Goal: Information Seeking & Learning: Learn about a topic

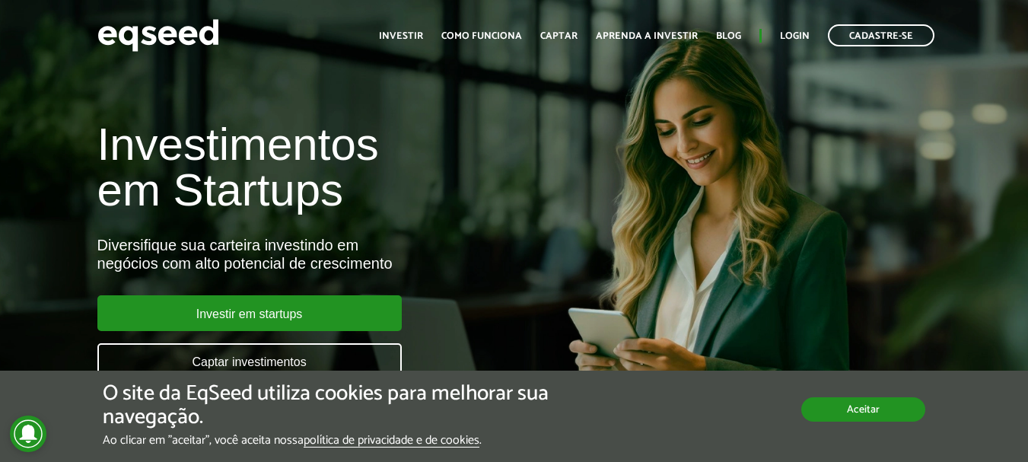
click at [834, 412] on button "Aceitar" at bounding box center [863, 409] width 124 height 24
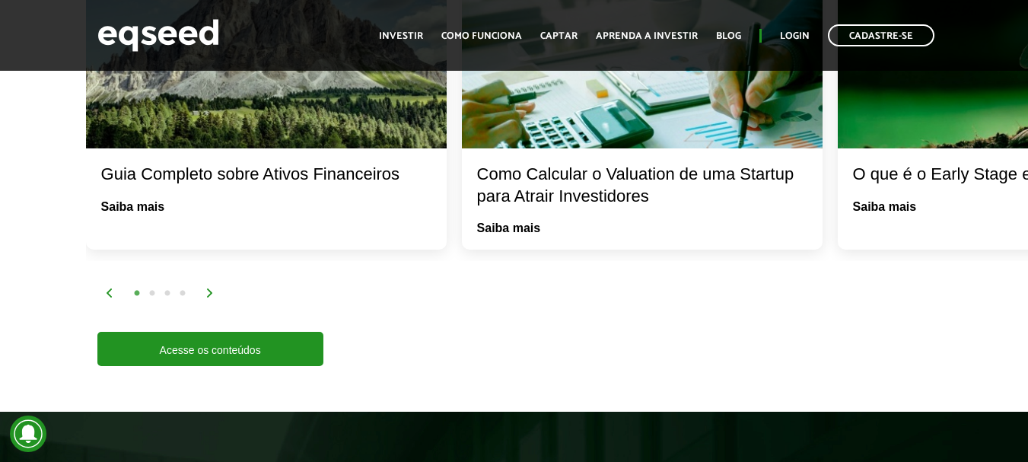
scroll to position [3044, 0]
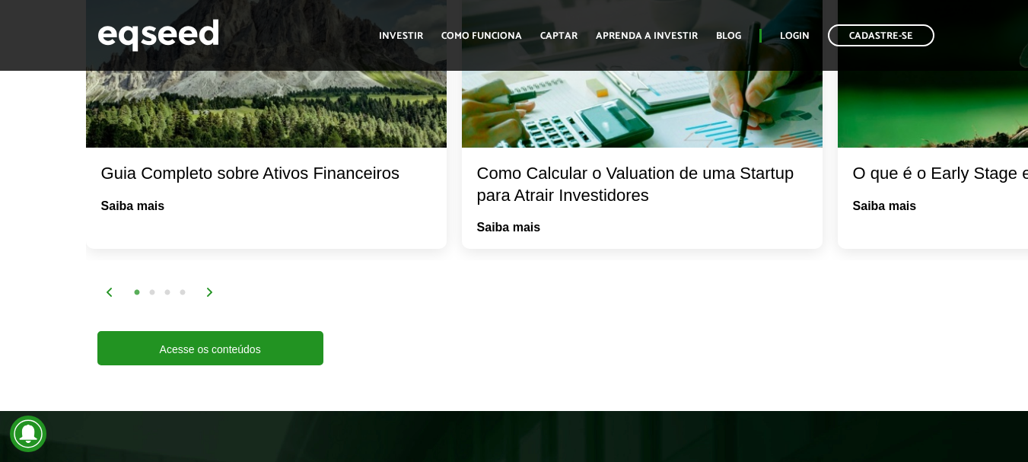
click at [209, 292] on img at bounding box center [209, 292] width 9 height 9
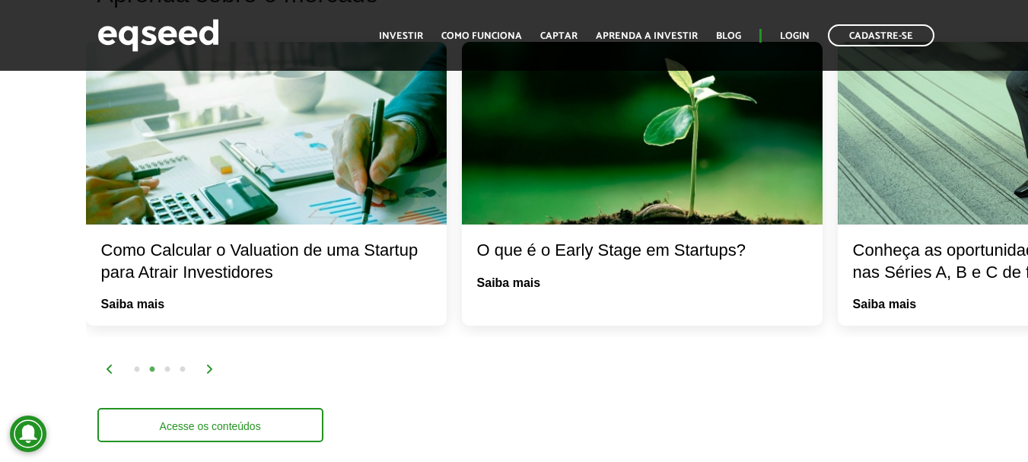
scroll to position [2968, 0]
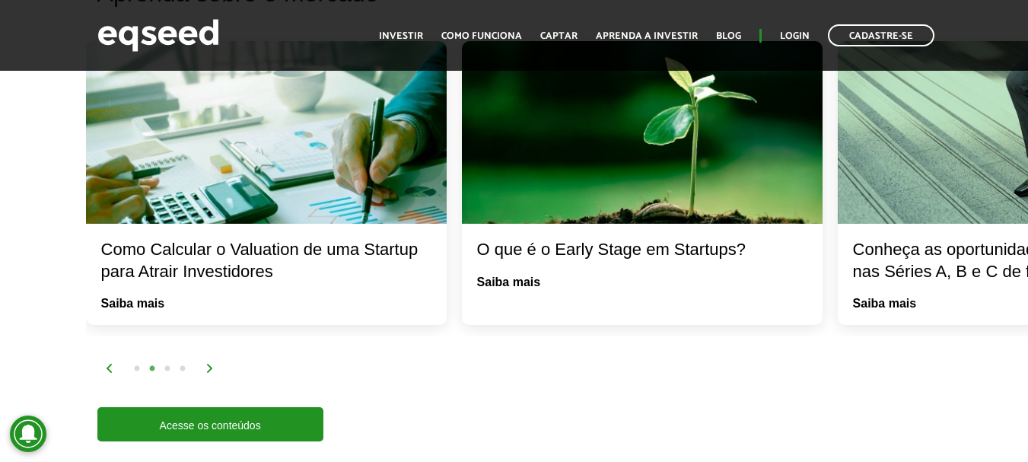
click at [209, 369] on img at bounding box center [209, 368] width 9 height 9
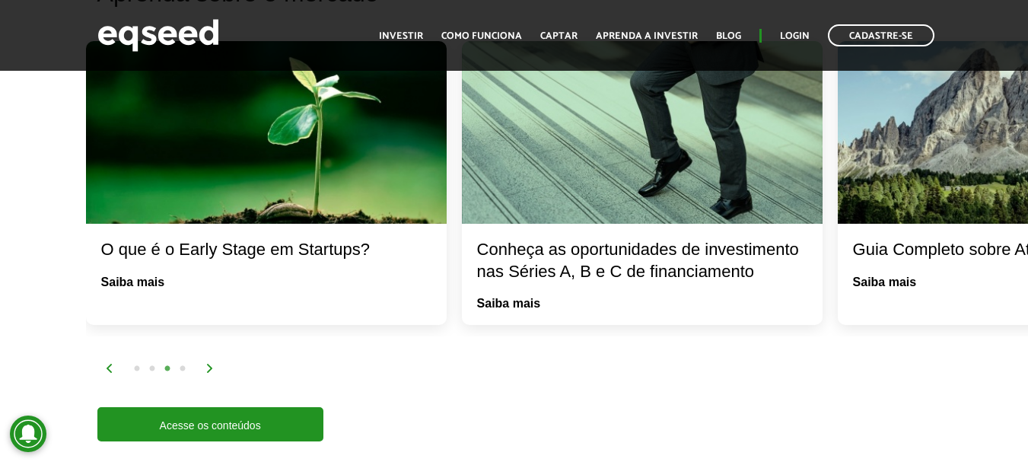
click at [208, 365] on img at bounding box center [209, 368] width 9 height 9
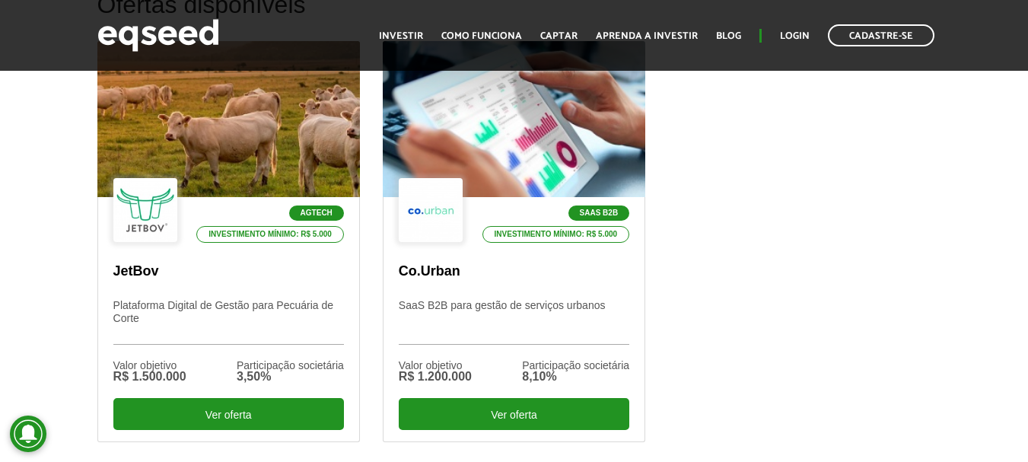
scroll to position [533, 0]
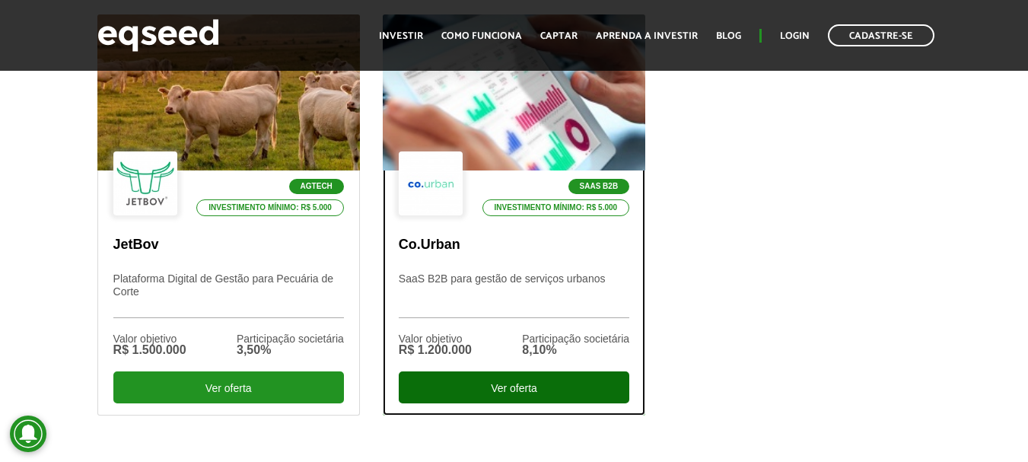
click at [552, 387] on div "Ver oferta" at bounding box center [514, 387] width 231 height 32
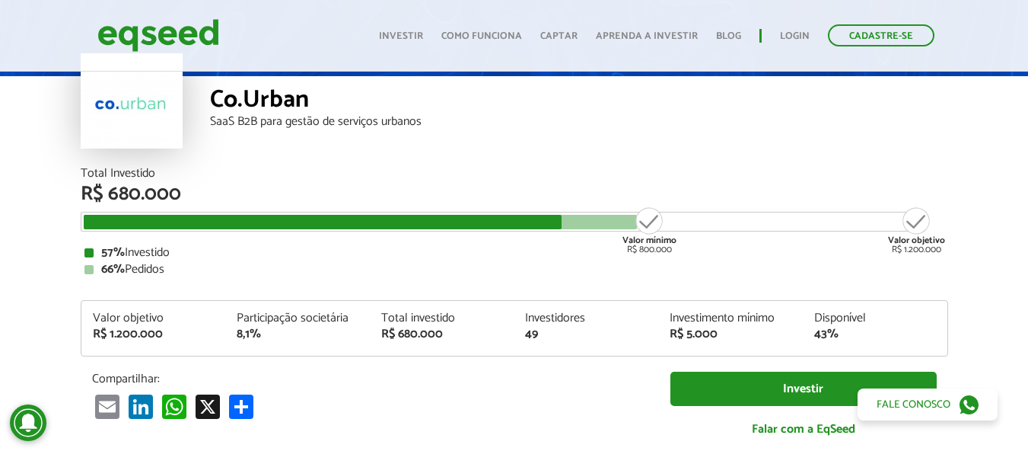
scroll to position [68, 0]
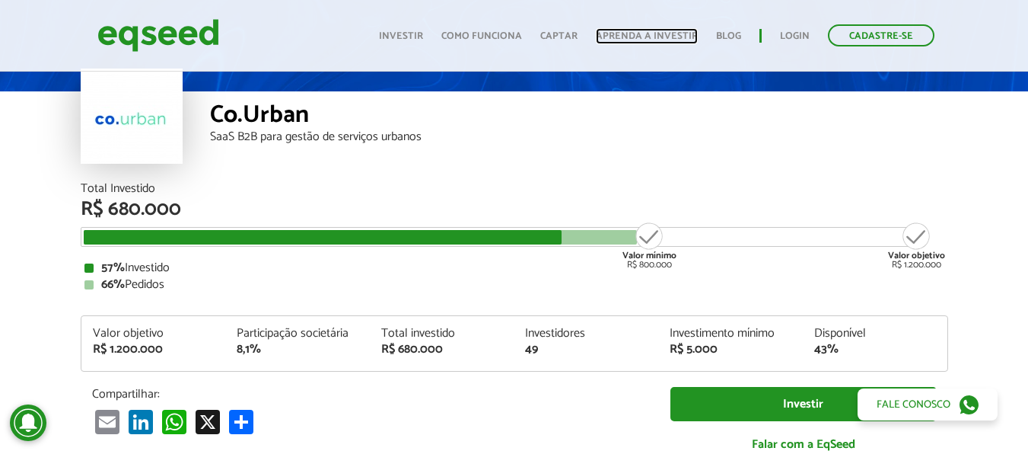
click at [647, 31] on link "Aprenda a investir" at bounding box center [647, 36] width 102 height 10
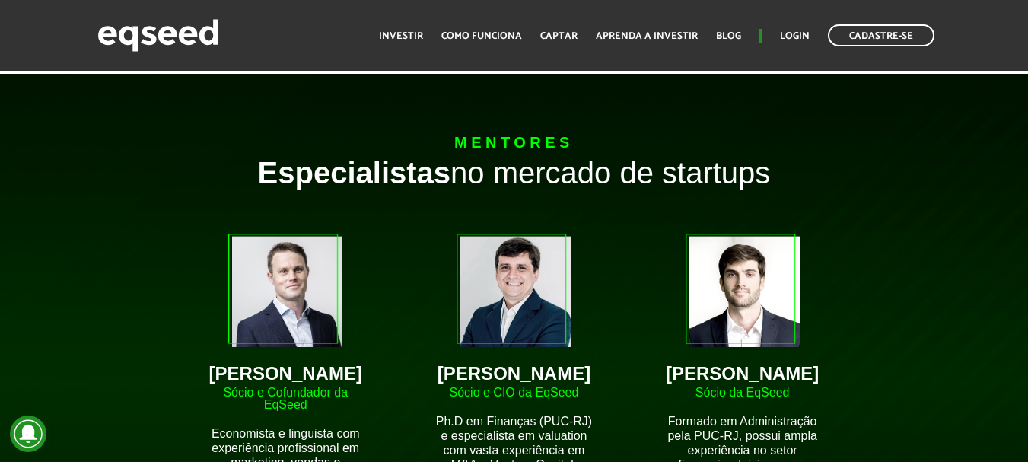
scroll to position [1218, 0]
